Goal: Task Accomplishment & Management: Complete application form

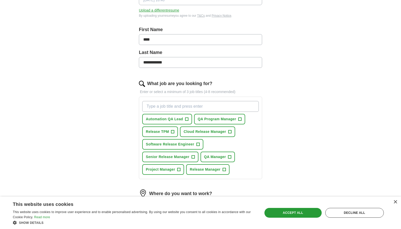
scroll to position [93, 0]
click at [167, 133] on span "Release TPM" at bounding box center [157, 130] width 23 height 5
click at [233, 117] on span "QA Program Manager" at bounding box center [217, 118] width 39 height 5
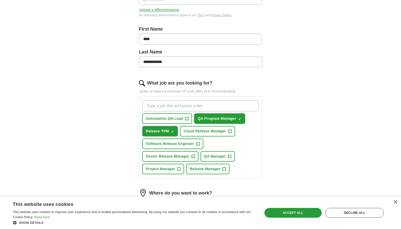
click at [186, 143] on span "Software Release Engineer" at bounding box center [170, 143] width 49 height 5
click at [217, 158] on span "QA Manager" at bounding box center [215, 156] width 22 height 5
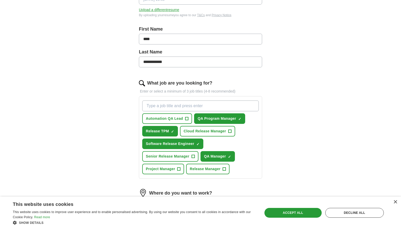
click at [211, 172] on button "Release Manager +" at bounding box center [207, 169] width 43 height 11
click at [182, 157] on span "Senior Release Manager" at bounding box center [168, 156] width 44 height 5
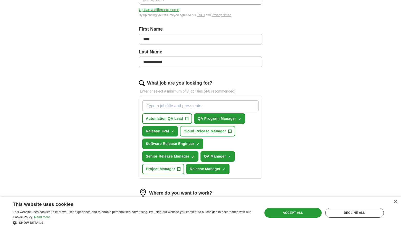
click at [180, 170] on span "+" at bounding box center [179, 169] width 3 height 4
click at [347, 215] on div "Decline all" at bounding box center [355, 213] width 59 height 10
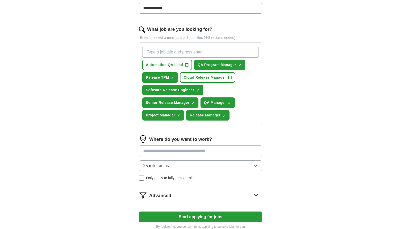
scroll to position [147, 0]
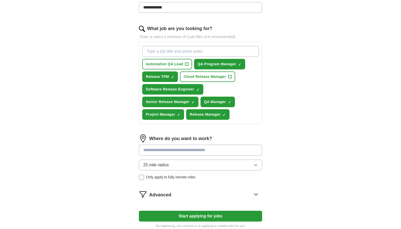
click at [222, 79] on span "Cloud Release Manager" at bounding box center [205, 76] width 42 height 5
click at [219, 214] on button "Start applying for jobs" at bounding box center [200, 216] width 123 height 11
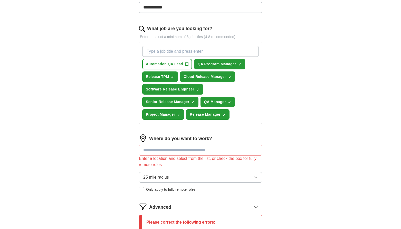
click at [218, 151] on input at bounding box center [200, 150] width 123 height 11
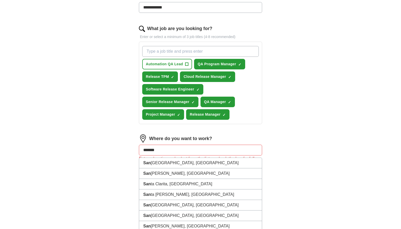
type input "********"
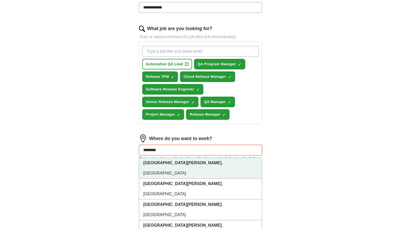
click at [207, 164] on li "[GEOGRAPHIC_DATA] , [GEOGRAPHIC_DATA]" at bounding box center [200, 168] width 123 height 21
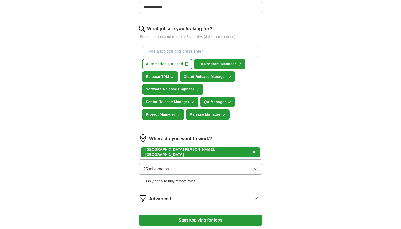
click at [243, 169] on button "25 mile radius" at bounding box center [200, 169] width 123 height 11
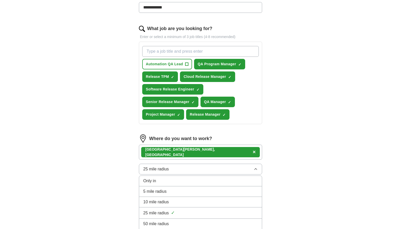
click at [223, 220] on li "50 mile radius" at bounding box center [200, 224] width 123 height 11
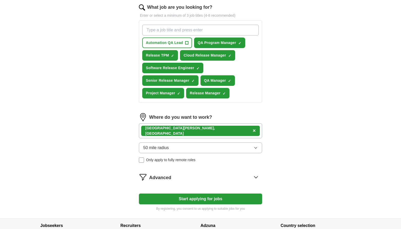
scroll to position [169, 0]
click at [254, 177] on icon at bounding box center [256, 177] width 8 height 8
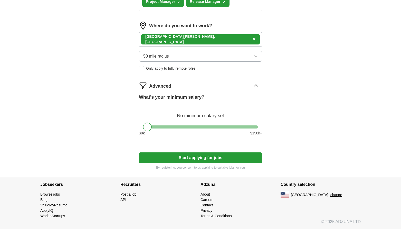
scroll to position [260, 0]
drag, startPoint x: 148, startPoint y: 128, endPoint x: 233, endPoint y: 129, distance: 84.8
click at [233, 129] on div at bounding box center [232, 127] width 9 height 9
click at [230, 158] on button "Start applying for jobs" at bounding box center [200, 157] width 123 height 11
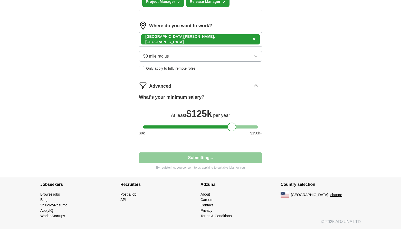
select select "**"
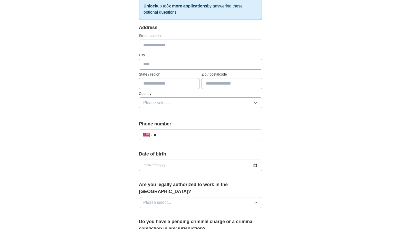
scroll to position [145, 0]
